Goal: Task Accomplishment & Management: Manage account settings

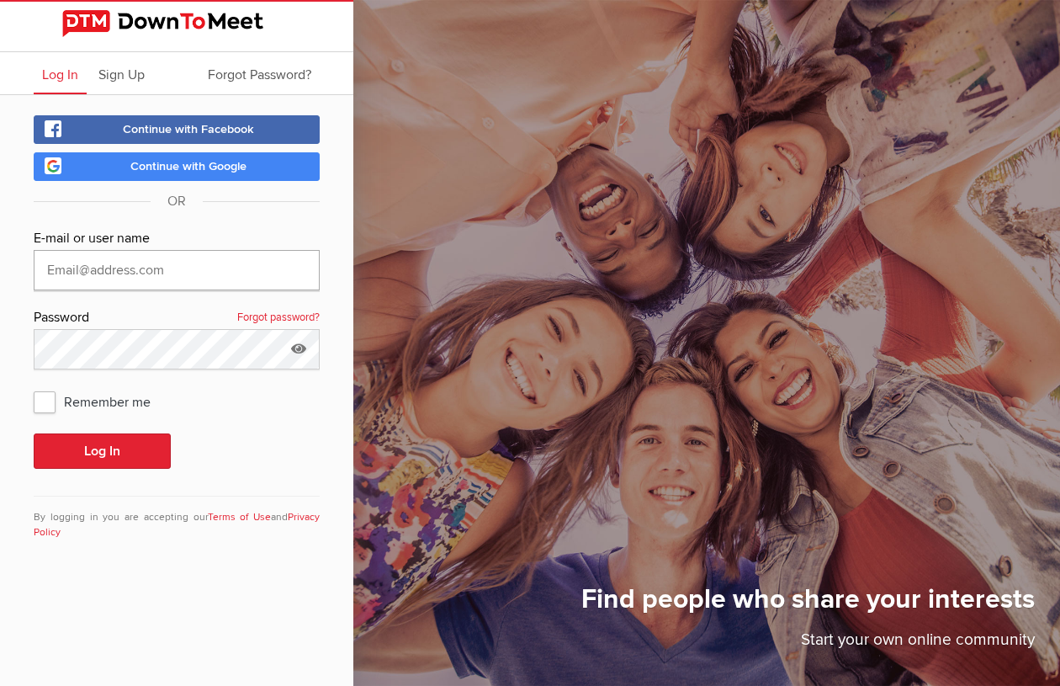
type input "[EMAIL_ADDRESS][DOMAIN_NAME]"
click at [102, 451] on button "Log In" at bounding box center [102, 450] width 137 height 35
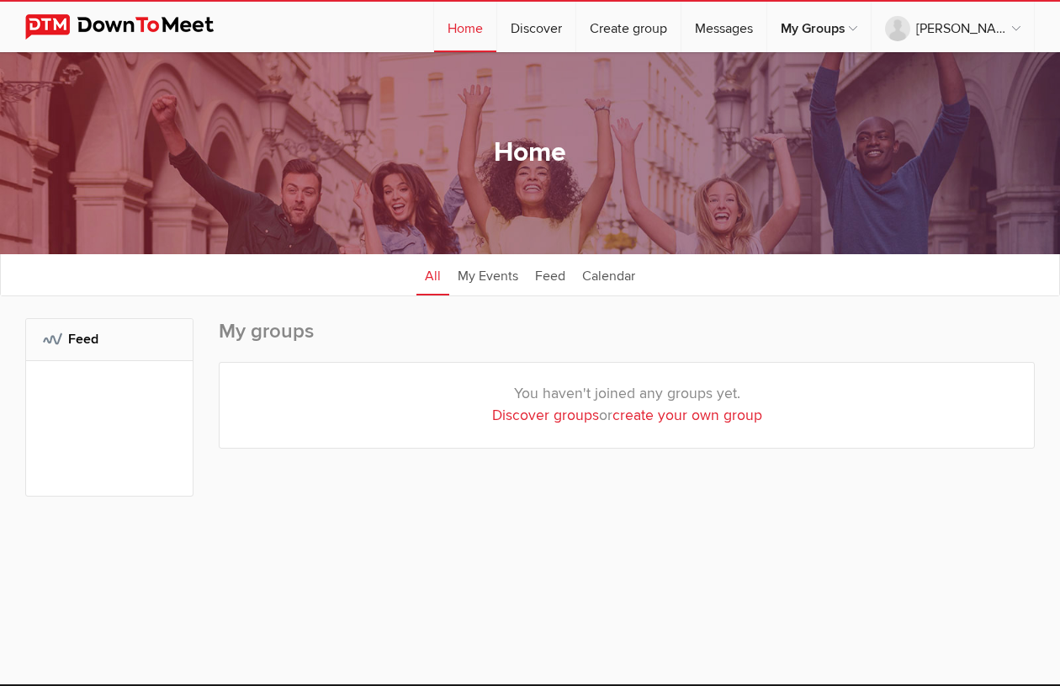
click at [50, 400] on div "My Groups: Feed" at bounding box center [109, 467] width 168 height 299
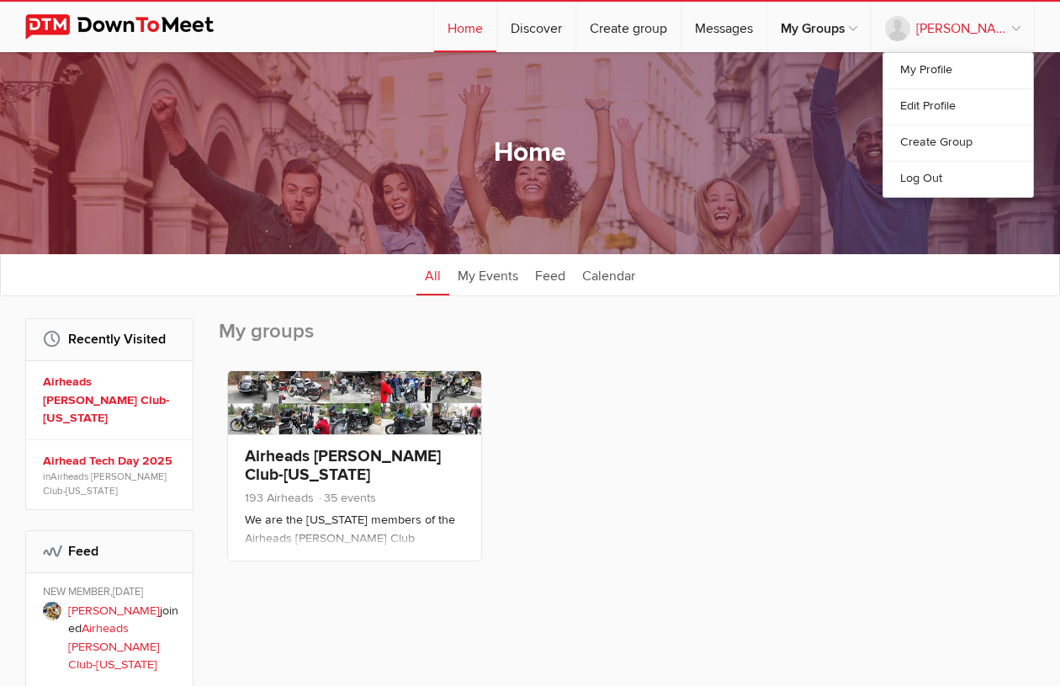
click at [968, 34] on link "[PERSON_NAME]" at bounding box center [952, 27] width 162 height 50
click at [945, 66] on link "My Profile" at bounding box center [958, 70] width 150 height 35
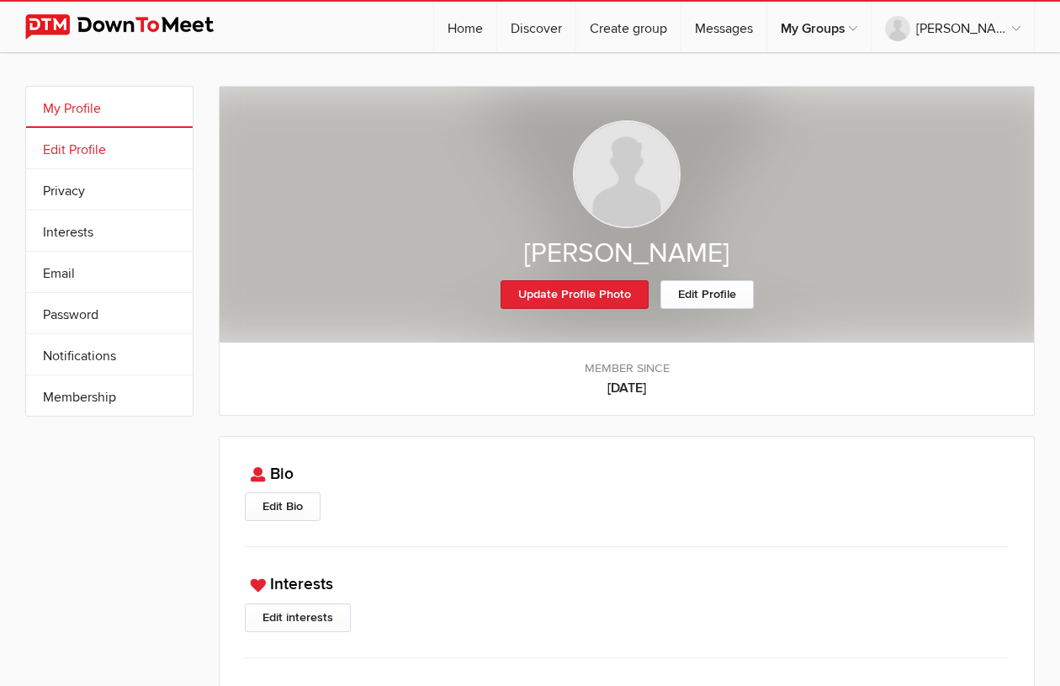
click at [131, 145] on link "Edit Profile" at bounding box center [109, 148] width 167 height 40
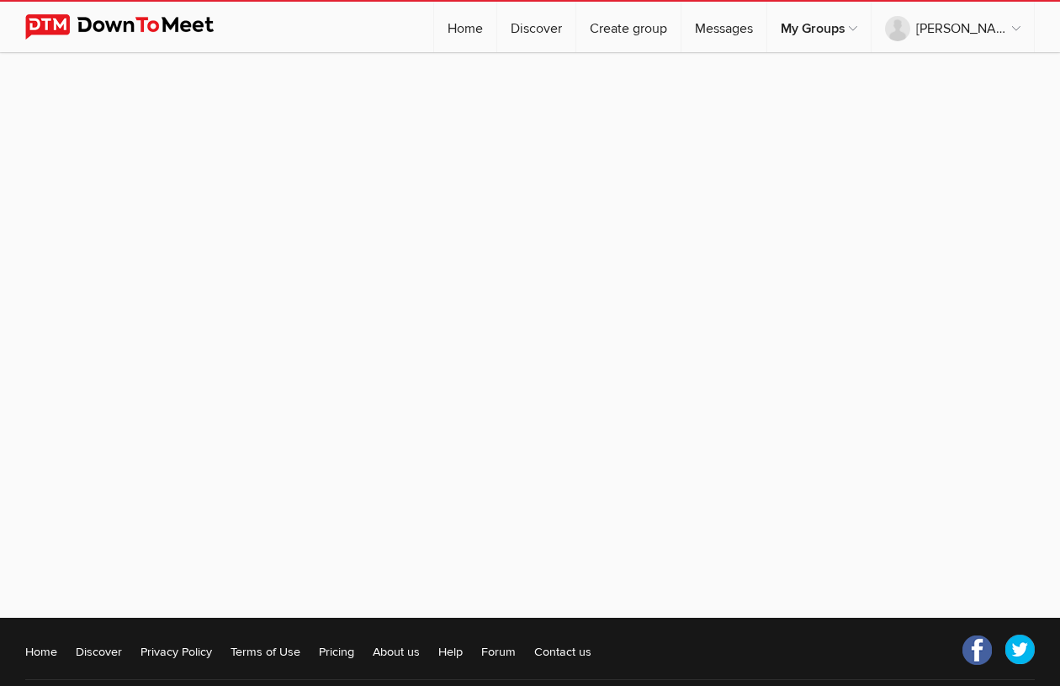
select select
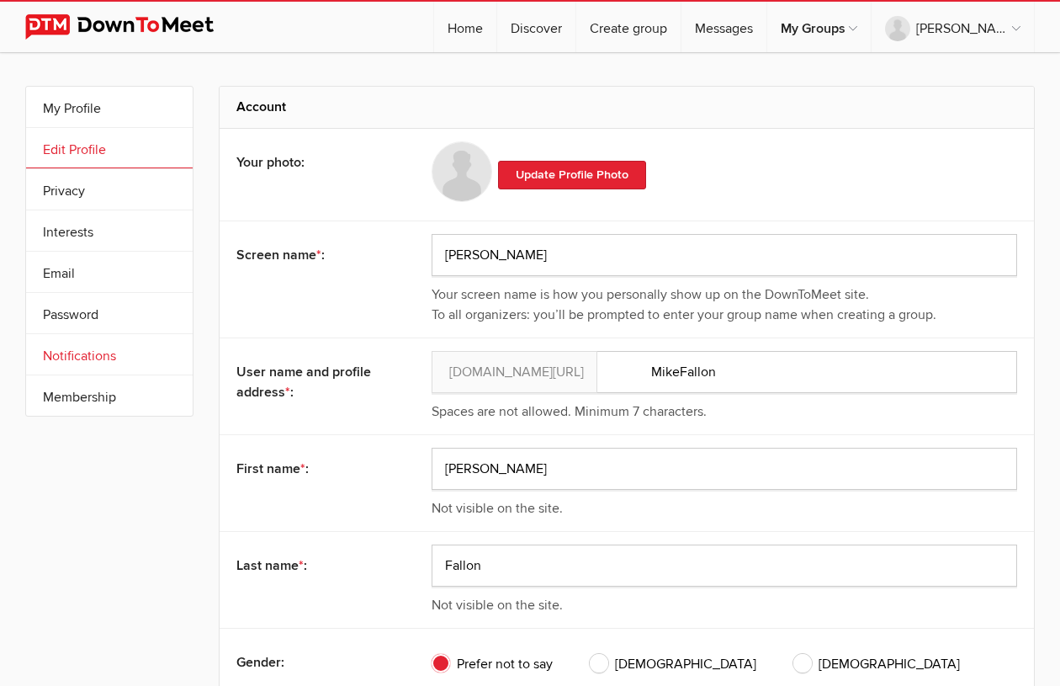
click at [137, 350] on link "Notifications" at bounding box center [109, 354] width 167 height 40
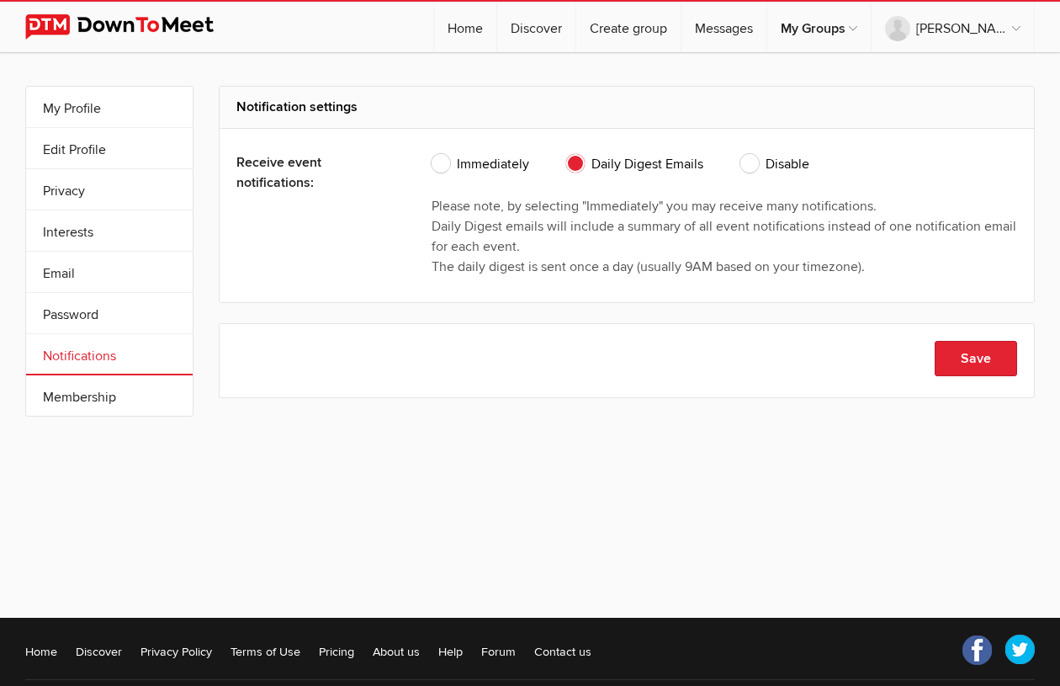
click at [754, 168] on span "Disable" at bounding box center [774, 164] width 69 height 20
click at [740, 154] on input "Disable" at bounding box center [739, 153] width 1 height 1
radio input "true"
click at [988, 357] on button "Save" at bounding box center [976, 358] width 82 height 35
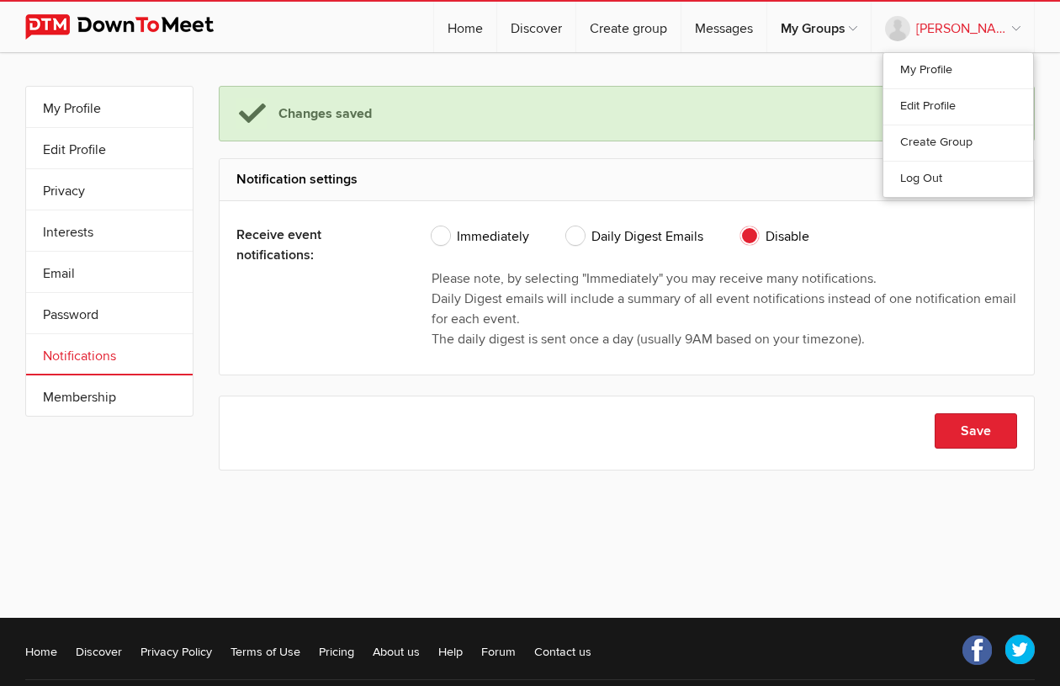
click at [984, 34] on link "[PERSON_NAME]" at bounding box center [952, 27] width 162 height 50
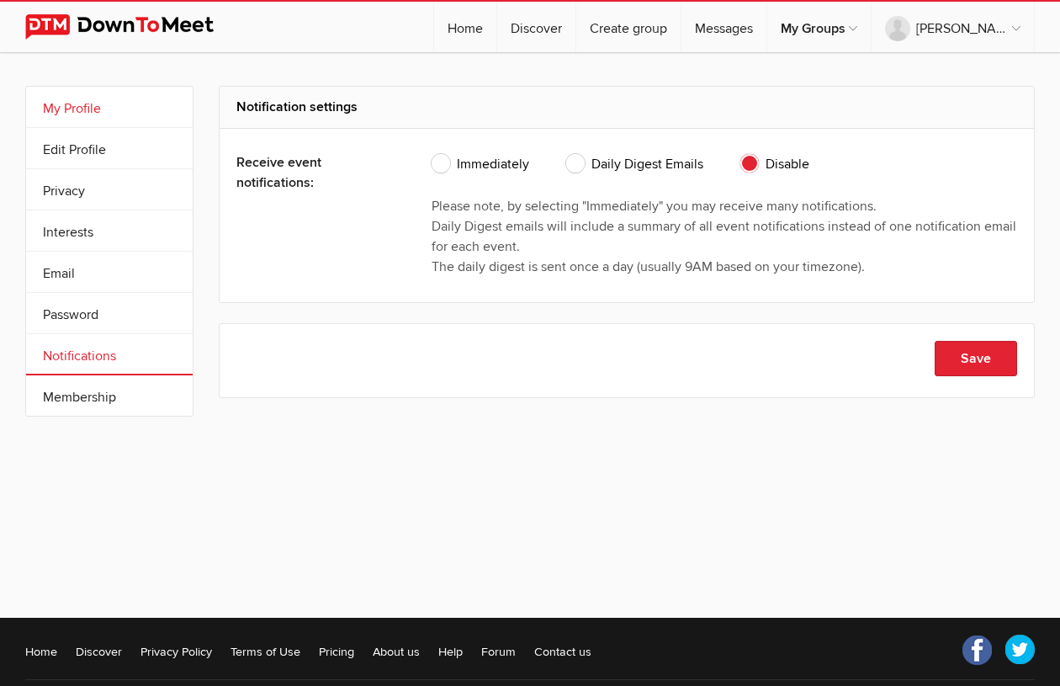
click at [109, 104] on link "My Profile" at bounding box center [109, 107] width 167 height 40
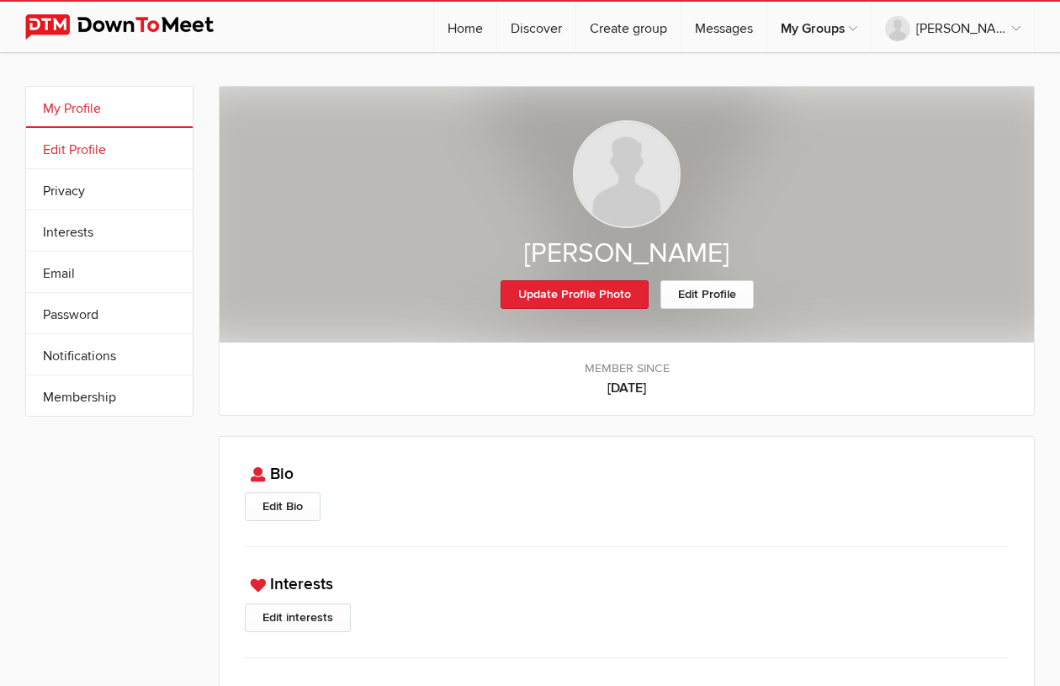
click at [127, 151] on link "Edit Profile" at bounding box center [109, 148] width 167 height 40
select select
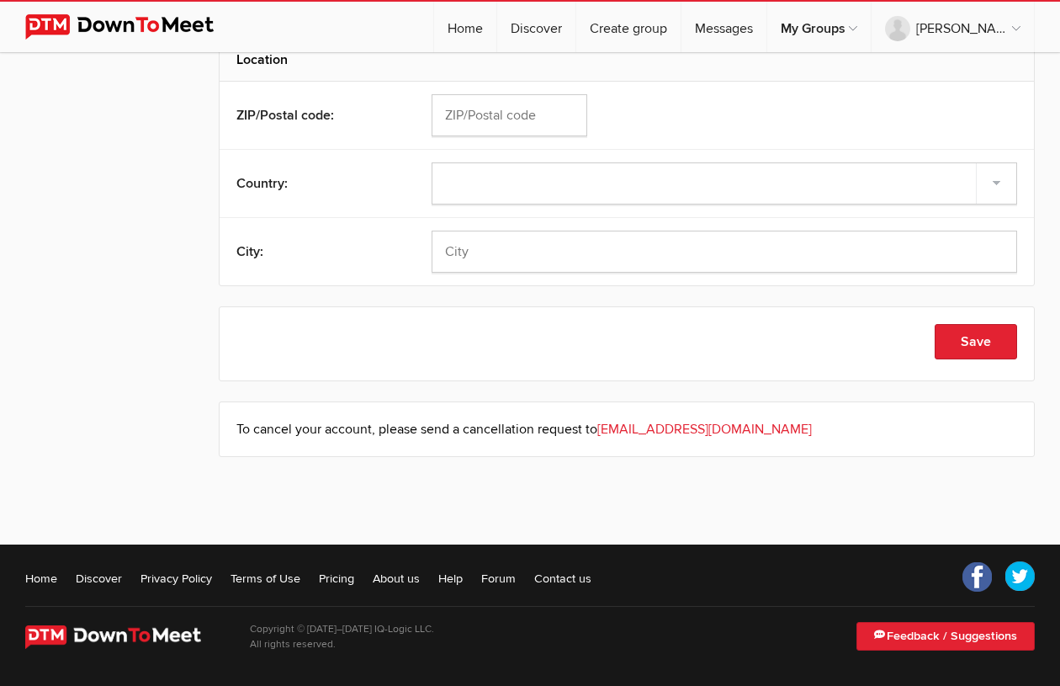
scroll to position [695, 0]
click at [977, 32] on link "[PERSON_NAME]" at bounding box center [952, 27] width 162 height 50
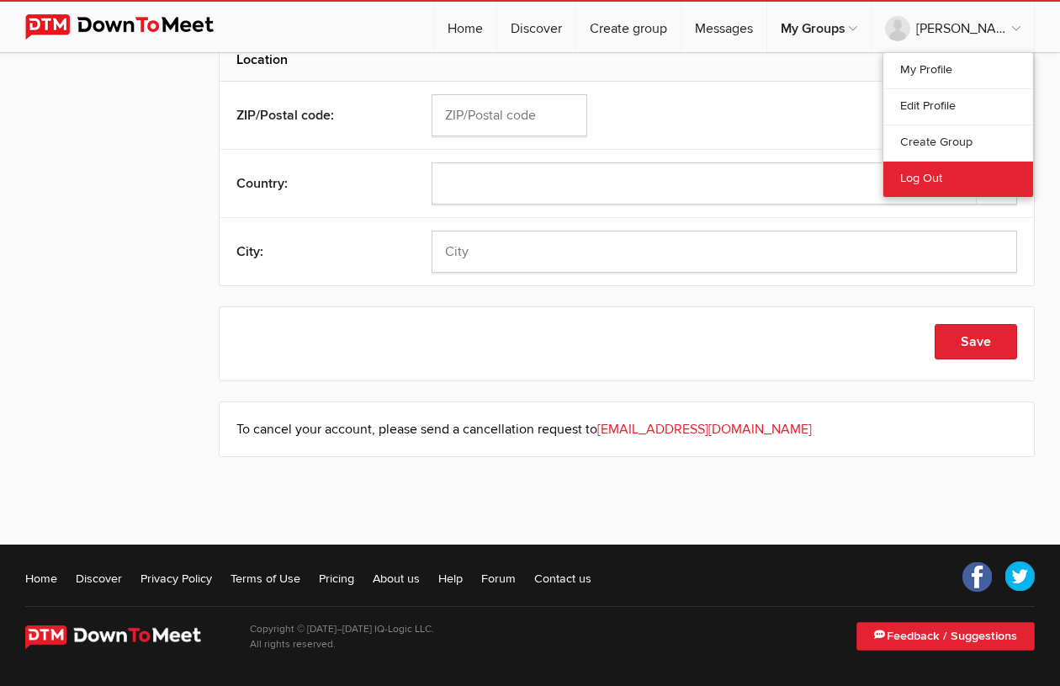
click at [956, 183] on link "Log Out" at bounding box center [958, 179] width 150 height 36
